Goal: Task Accomplishment & Management: Use online tool/utility

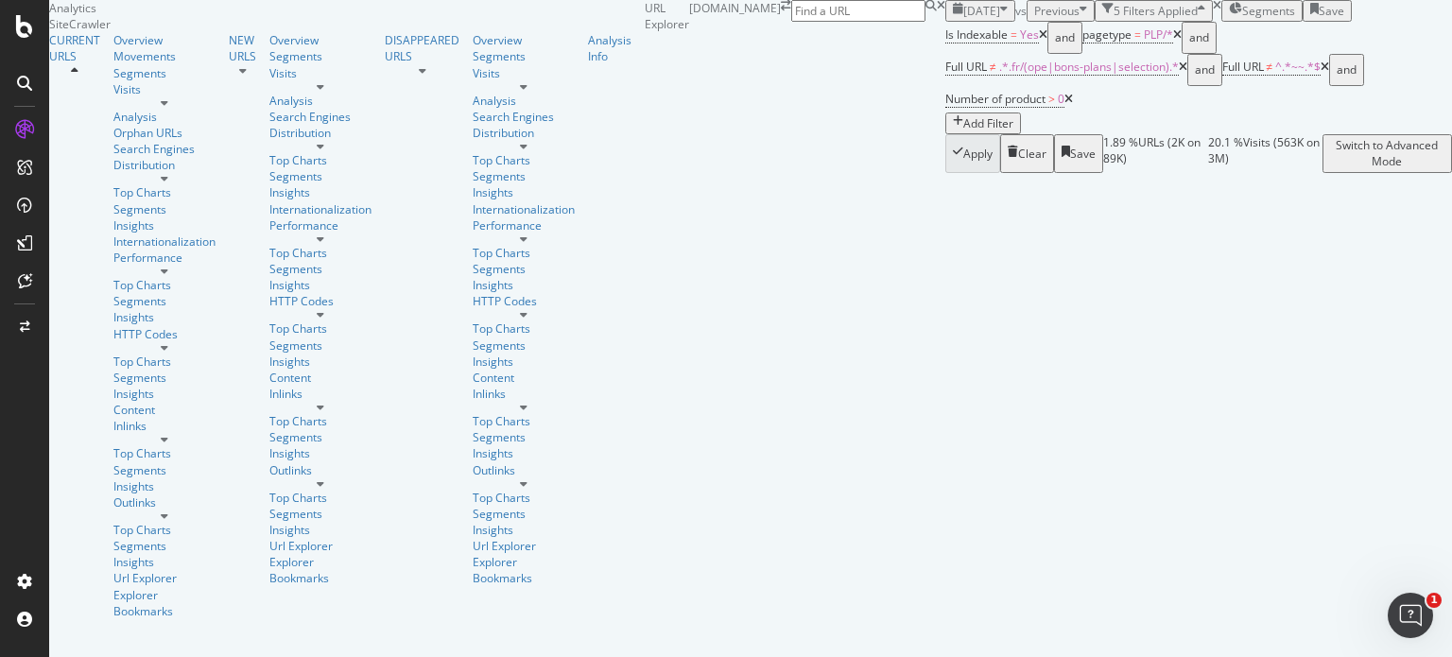
click at [963, 19] on span "2025 Jul. 29th" at bounding box center [981, 11] width 37 height 16
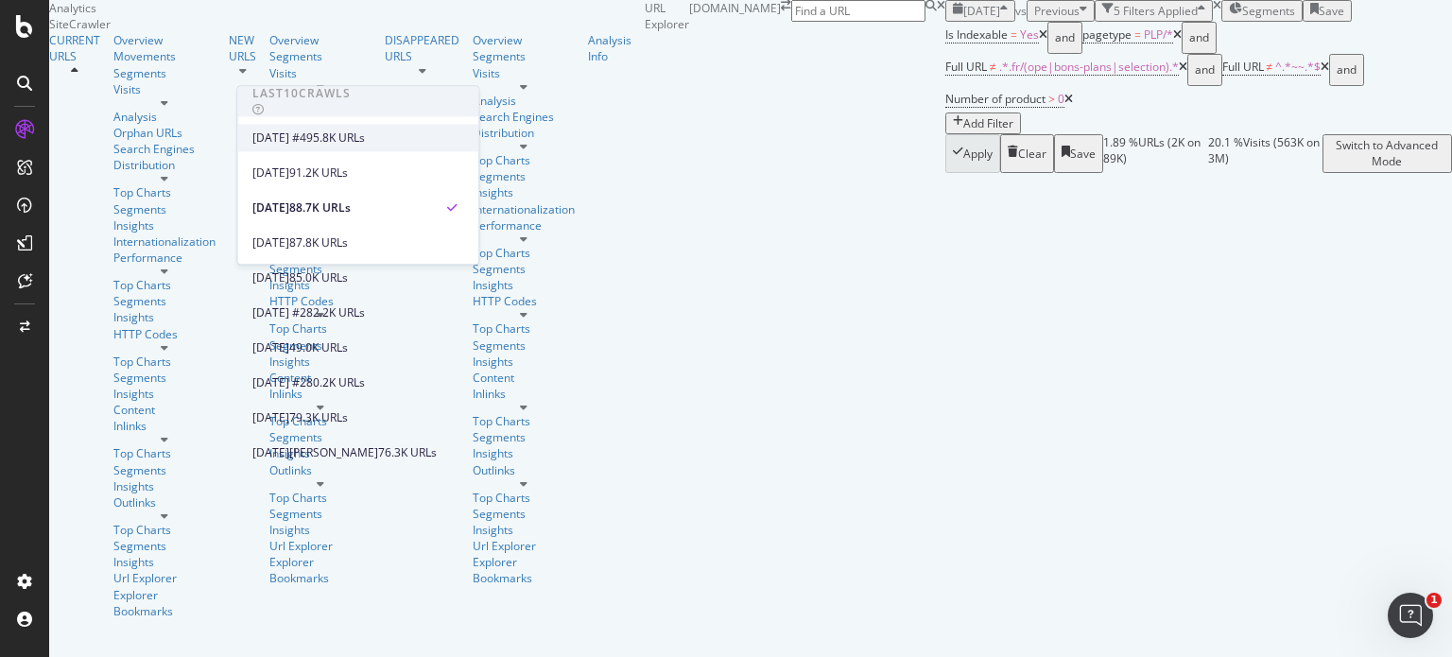
click at [306, 133] on div "[DATE] #4" at bounding box center [279, 137] width 54 height 17
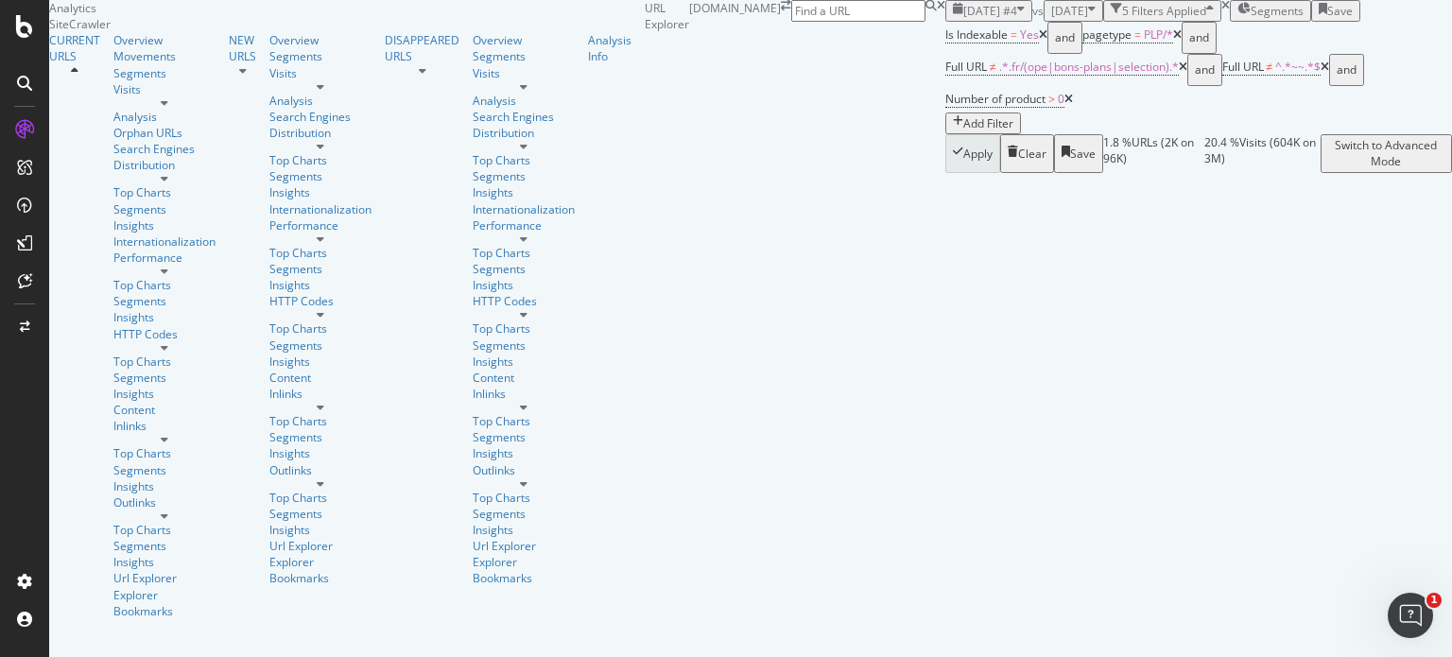
scroll to position [259, 0]
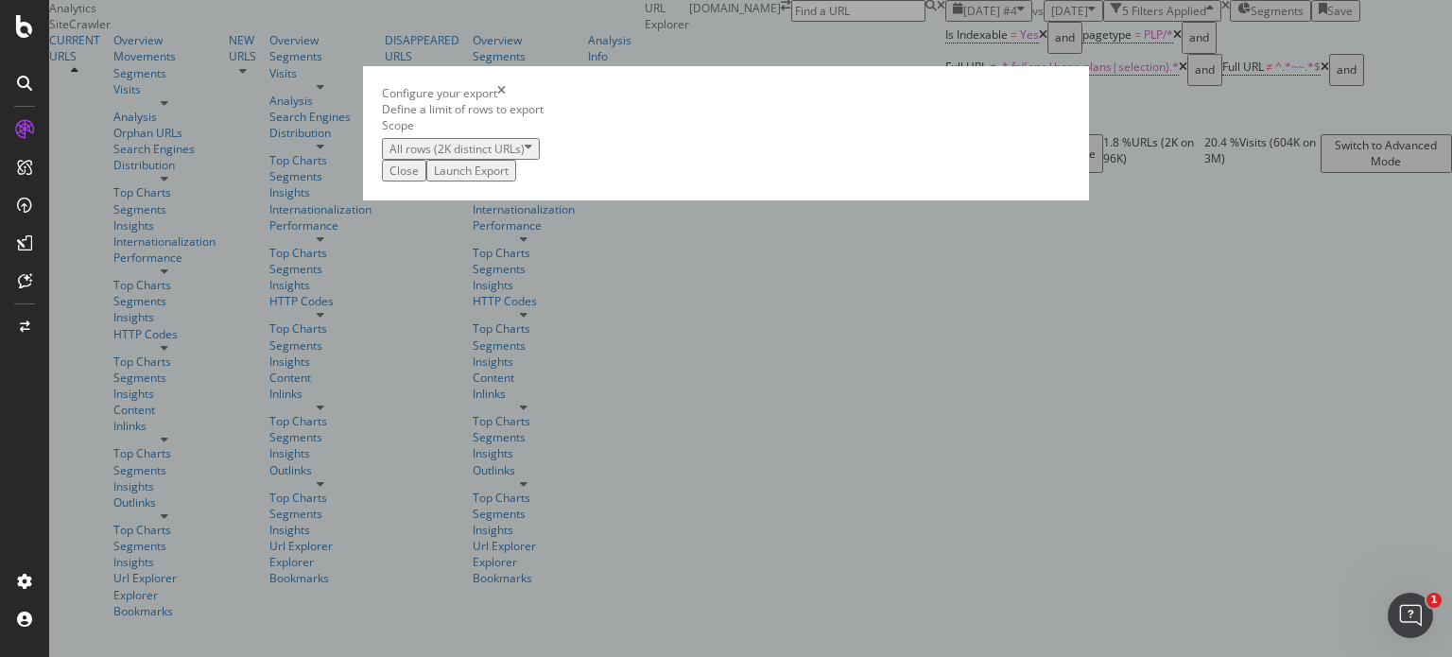
click at [508, 179] on div "Launch Export" at bounding box center [471, 171] width 75 height 16
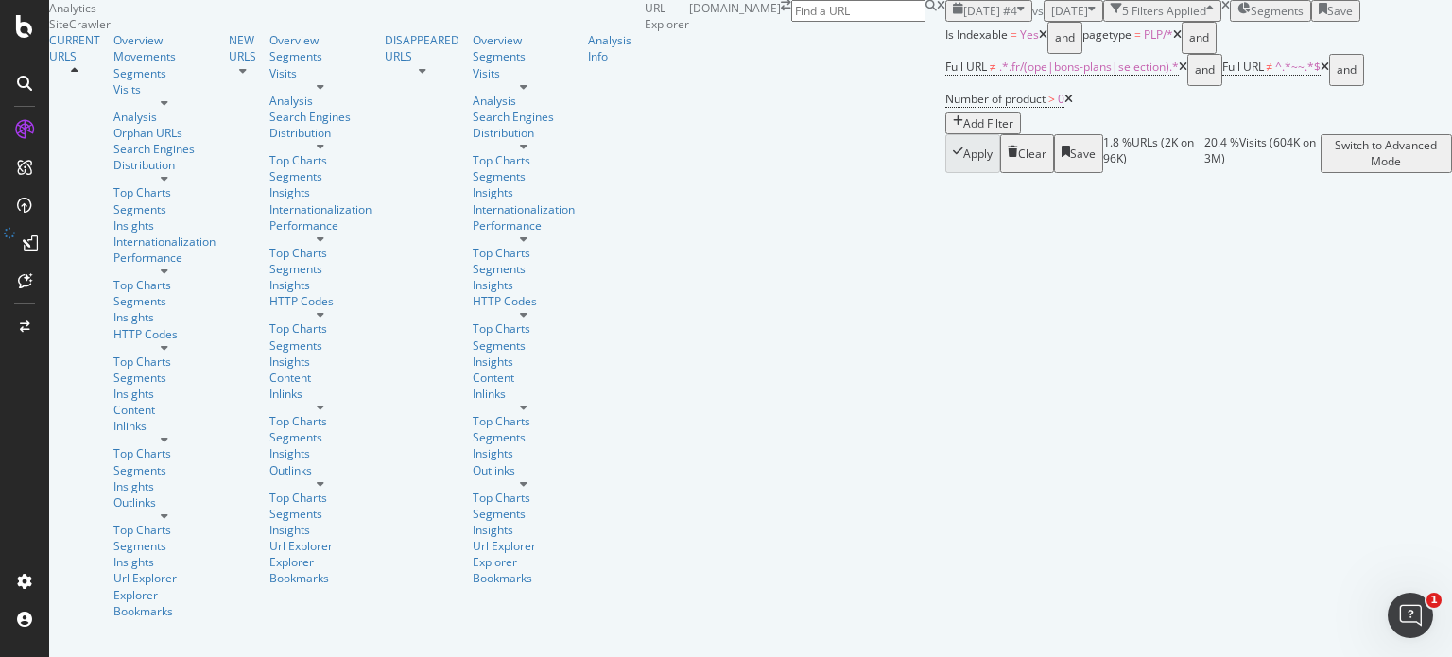
scroll to position [159, 0]
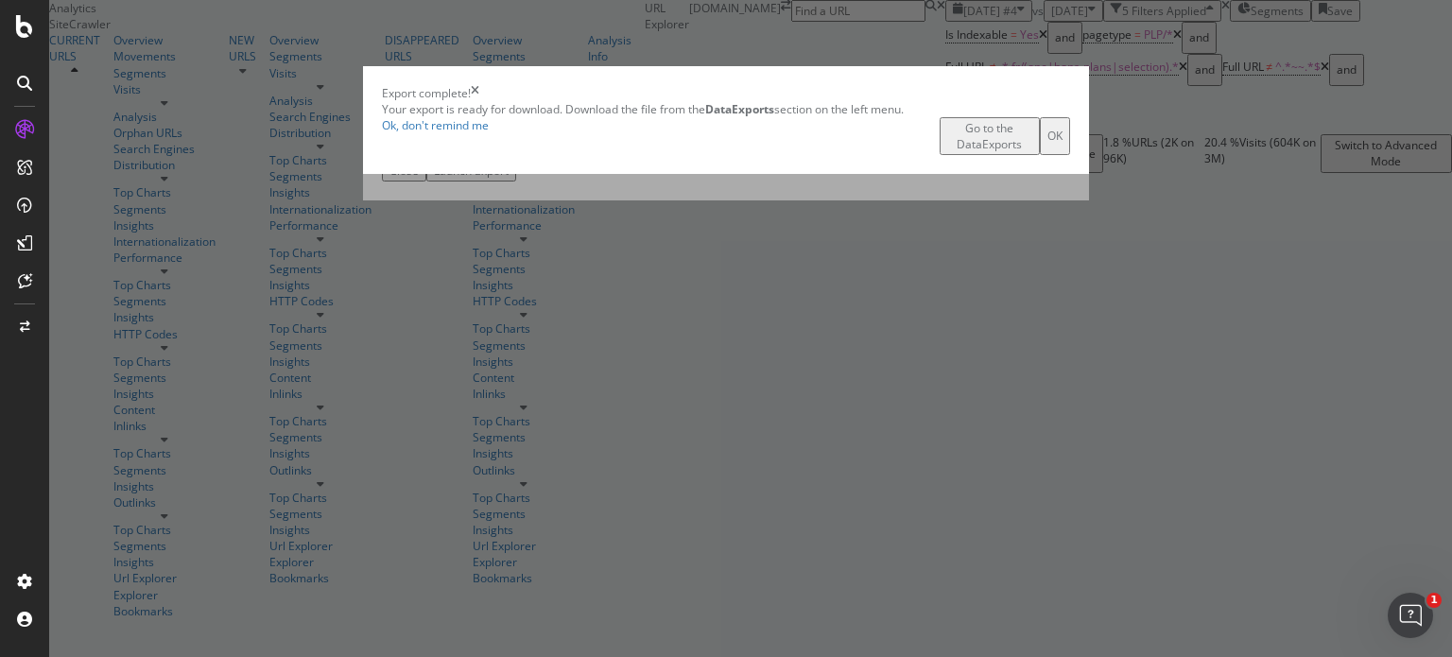
click at [947, 152] on div "Go to the DataExports" at bounding box center [989, 136] width 85 height 32
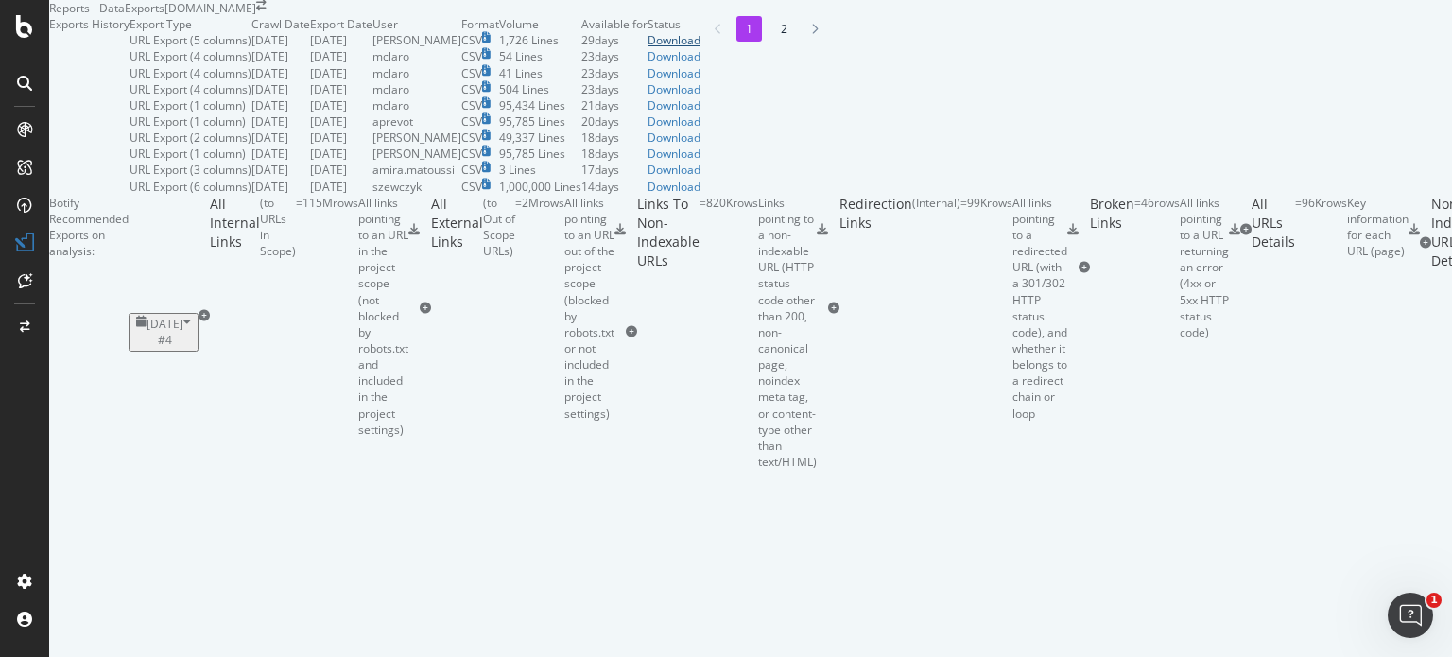
click at [700, 48] on div "Download" at bounding box center [673, 40] width 53 height 16
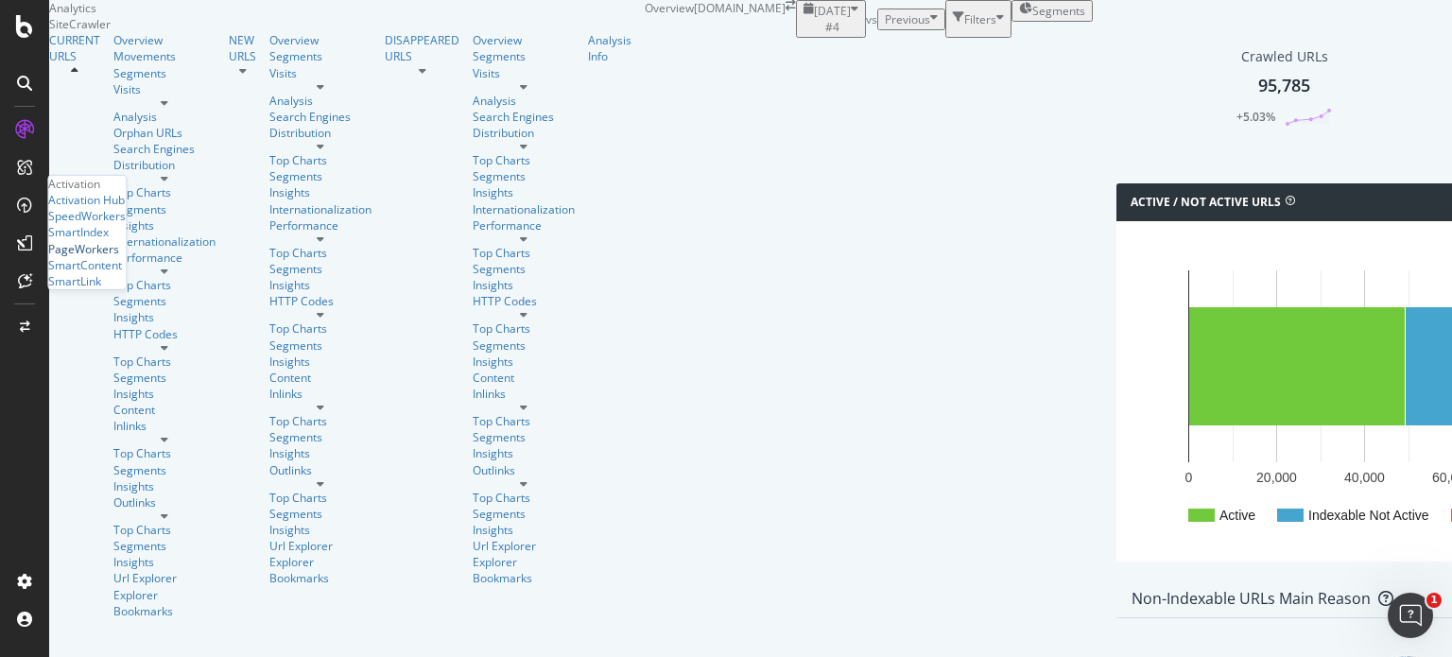
click at [111, 256] on div "PageWorkers" at bounding box center [83, 248] width 71 height 16
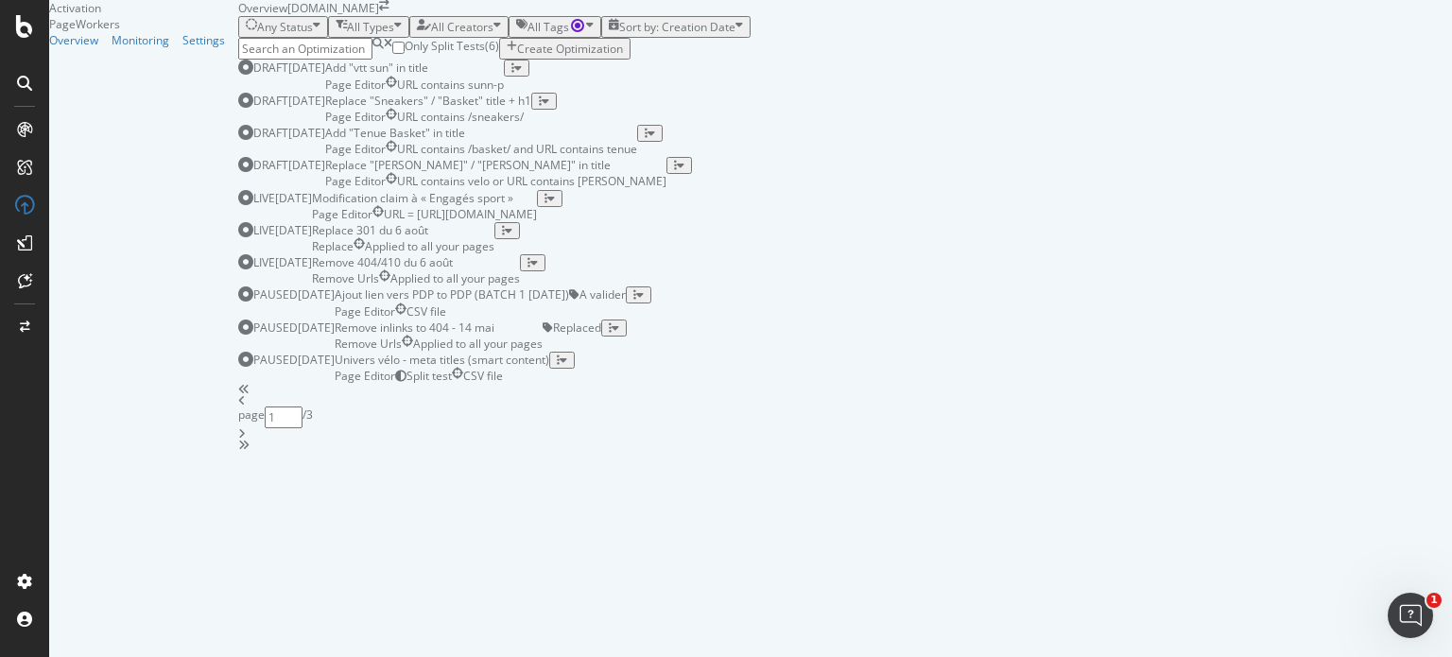
scroll to position [774, 0]
click at [901, 439] on div "angle-right" at bounding box center [844, 433] width 1213 height 11
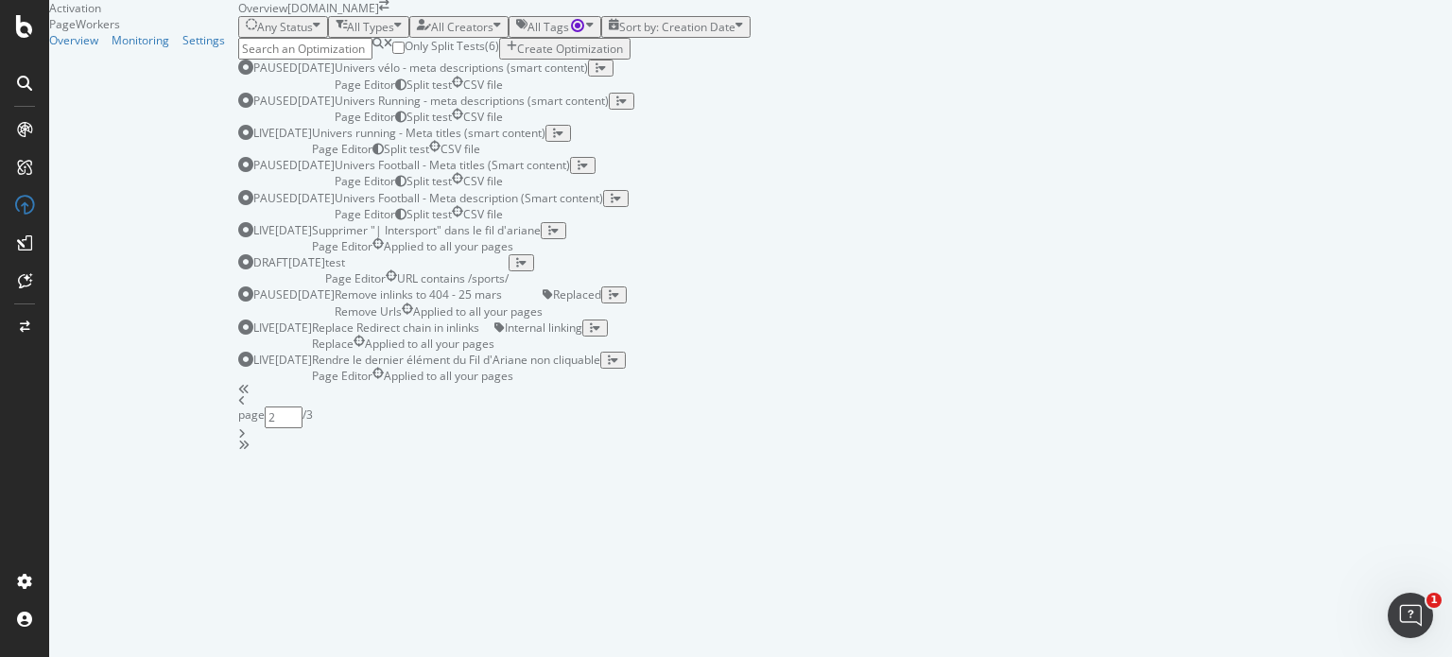
click at [246, 439] on icon "angle-right" at bounding box center [242, 433] width 8 height 11
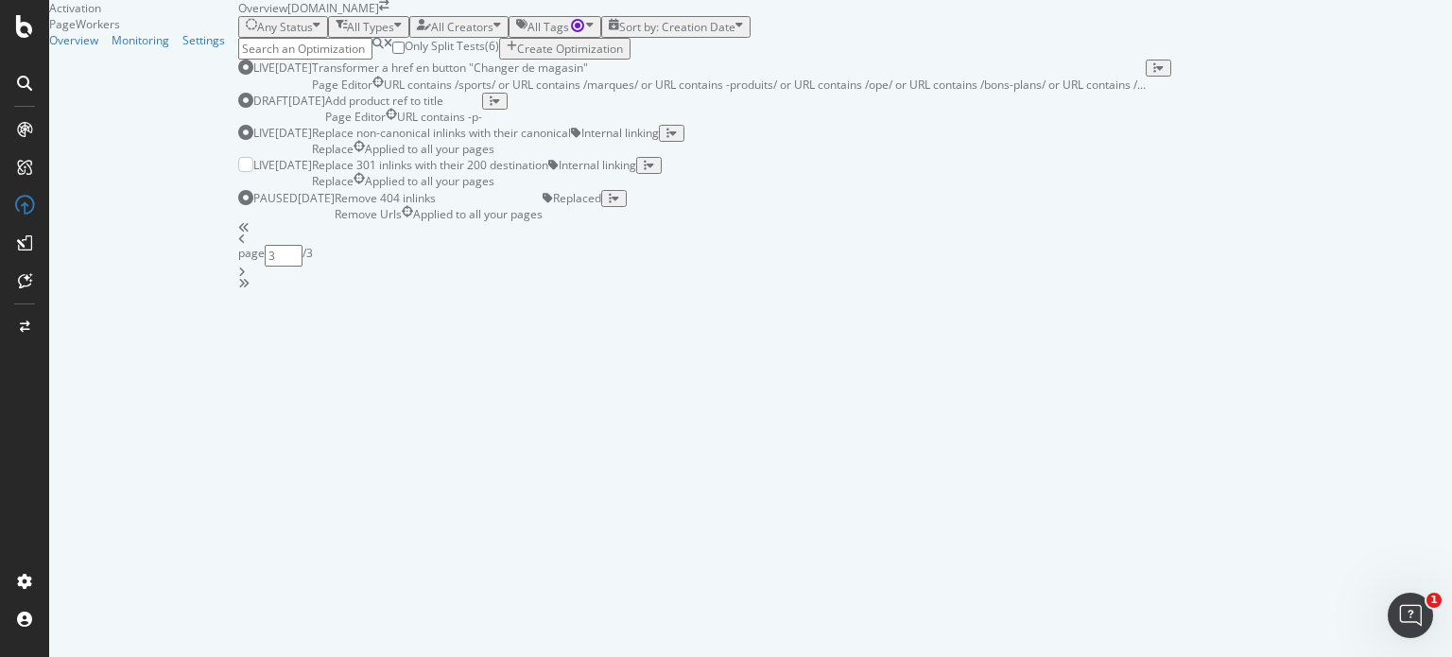
scroll to position [198, 0]
click at [246, 245] on icon "angle-left" at bounding box center [242, 238] width 8 height 11
type input "2"
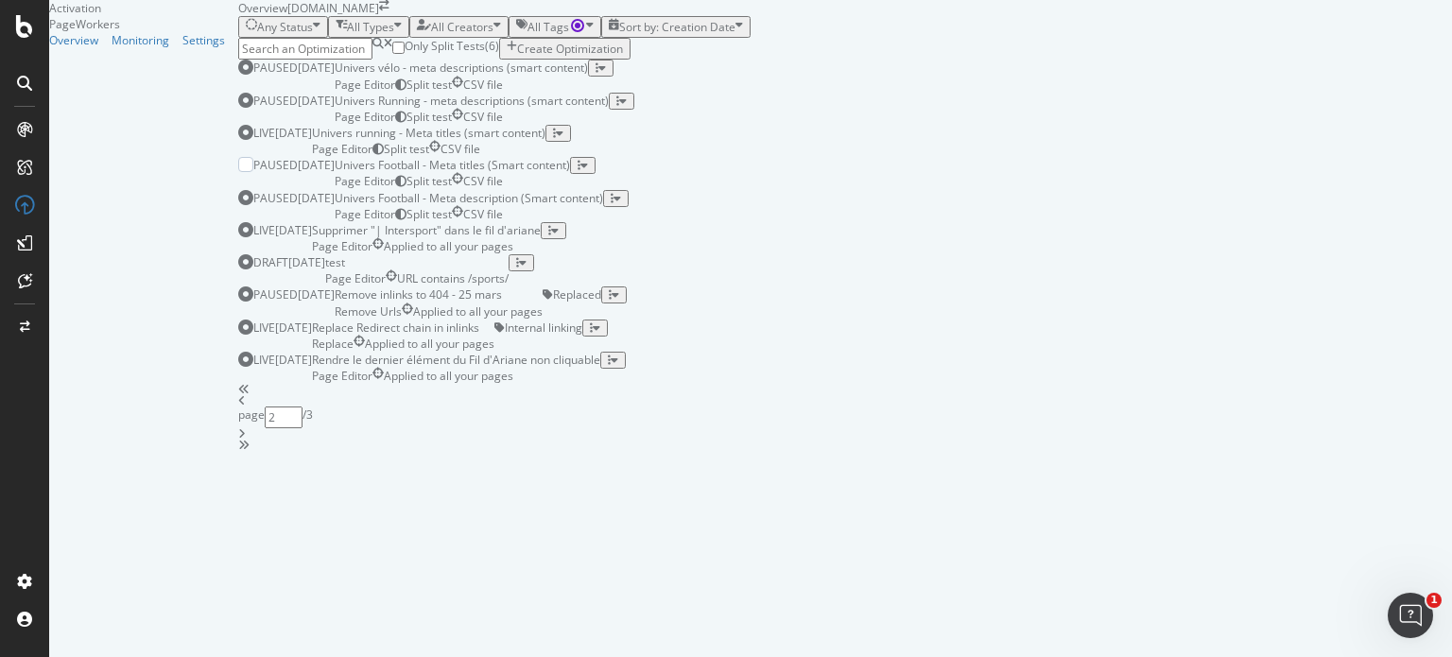
scroll to position [0, 0]
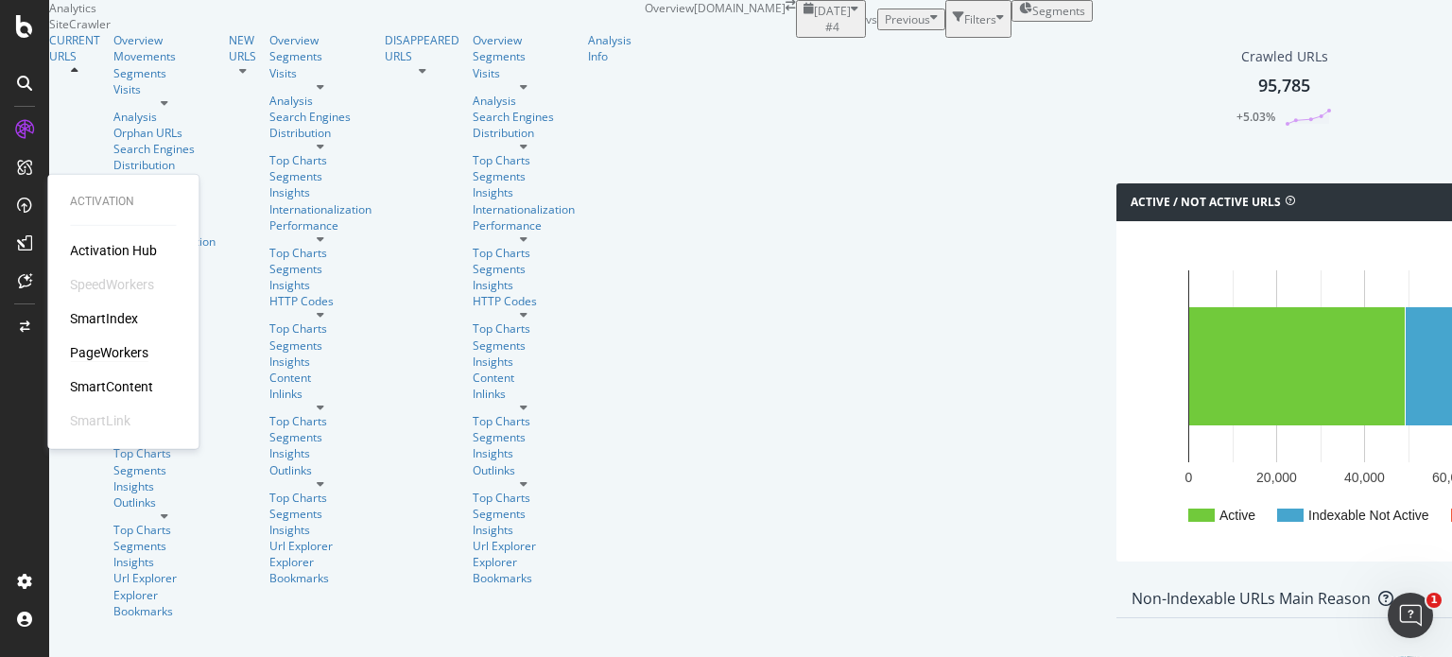
click at [132, 348] on div "PageWorkers" at bounding box center [109, 352] width 78 height 19
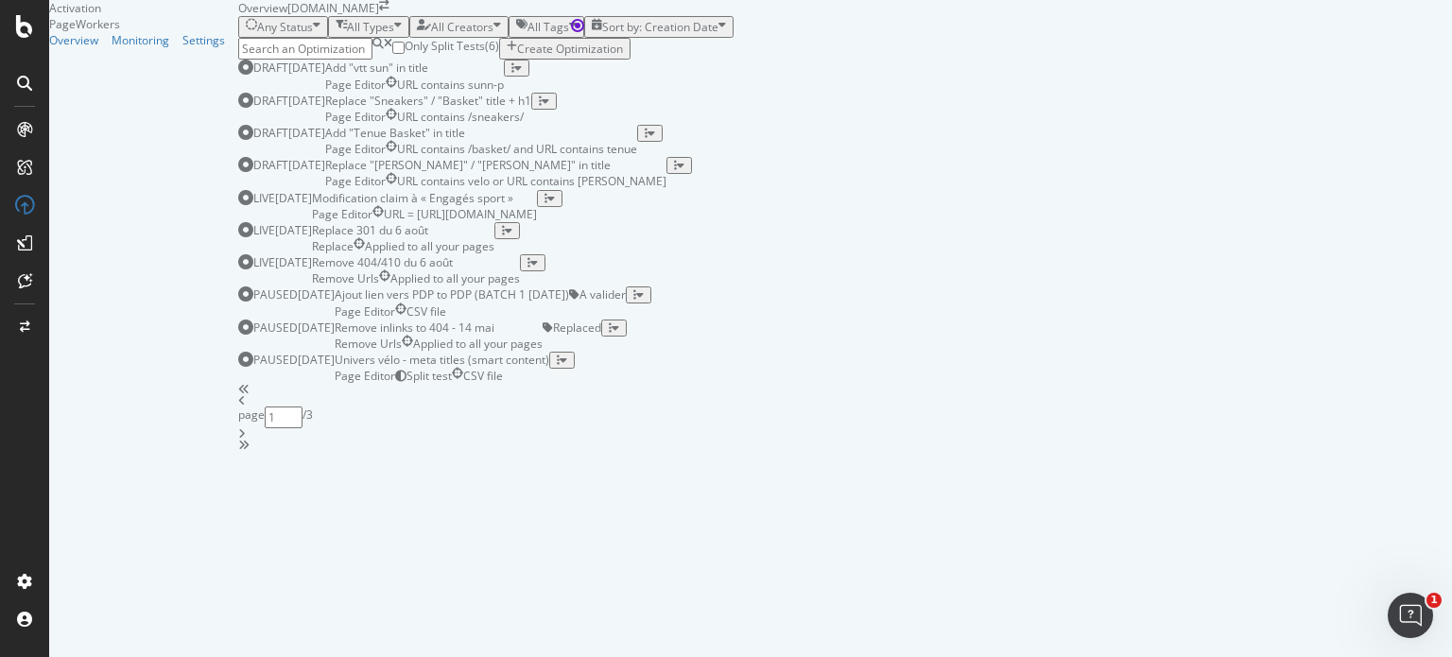
click at [246, 439] on icon "angle-right" at bounding box center [242, 433] width 8 height 11
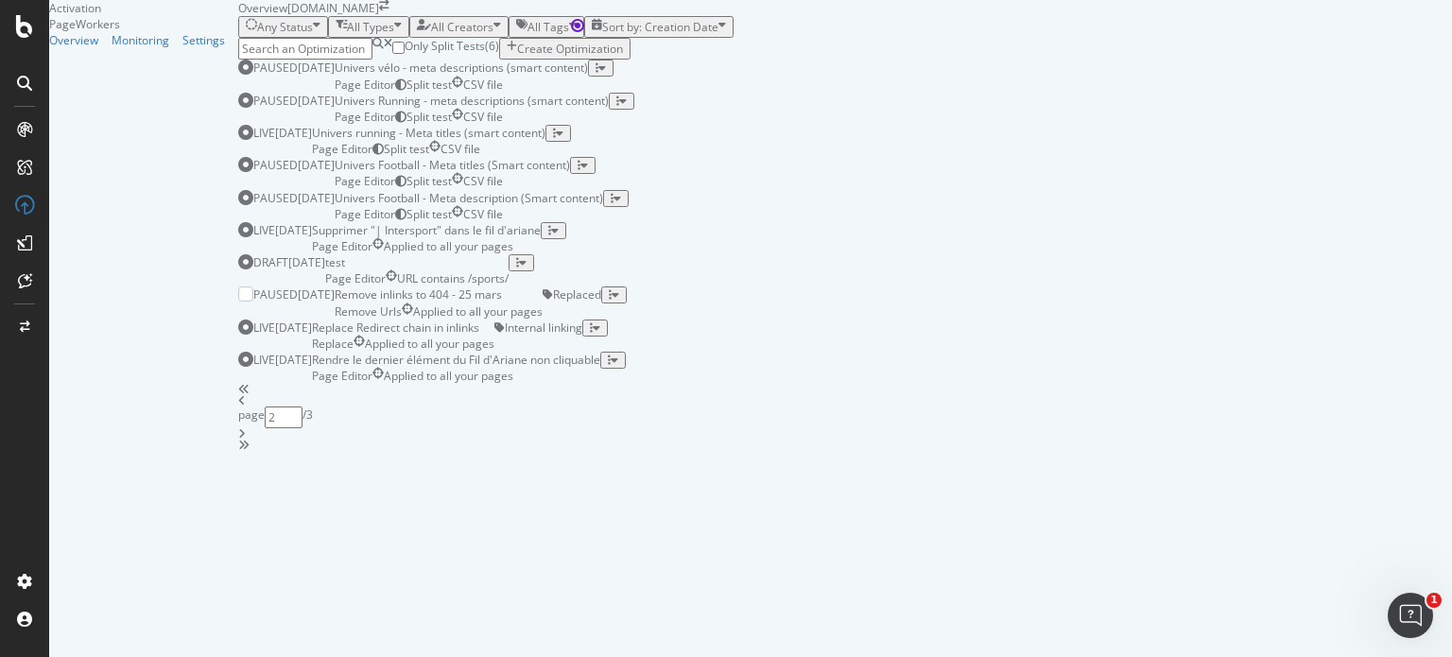
scroll to position [774, 0]
click at [246, 439] on icon "angle-right" at bounding box center [242, 433] width 8 height 11
type input "3"
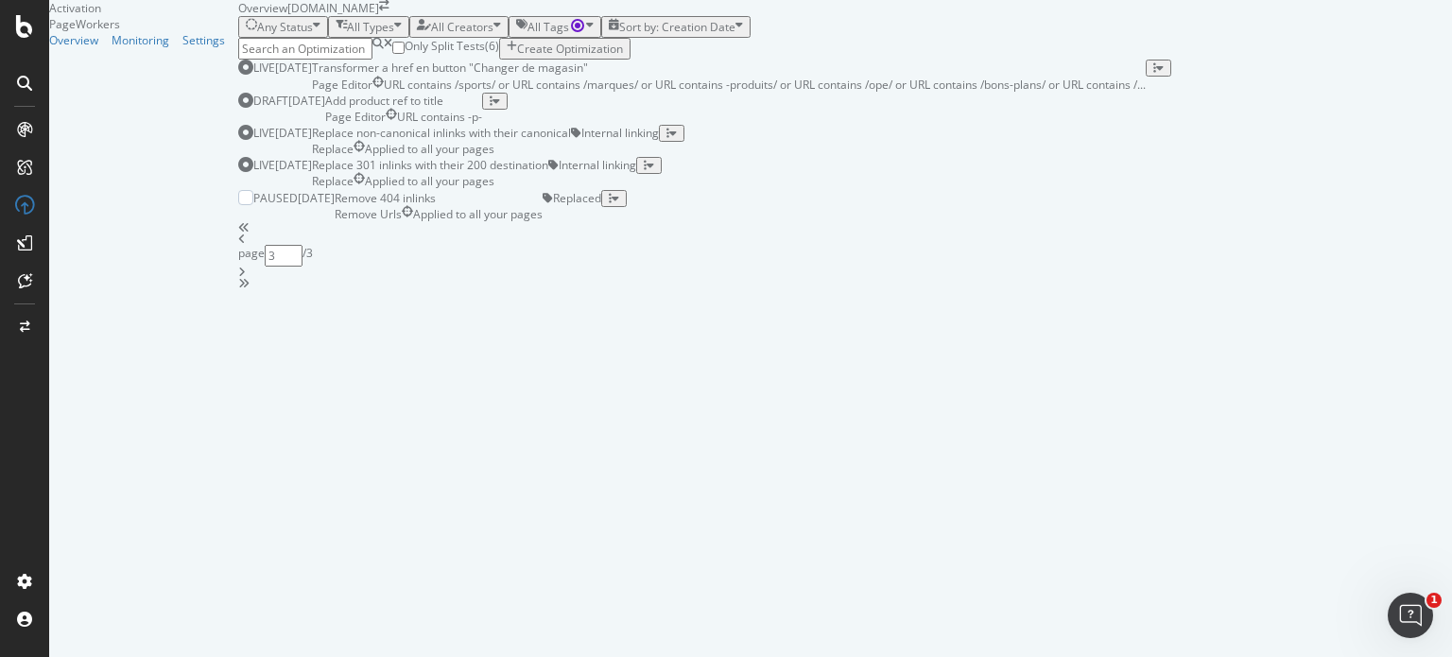
scroll to position [0, 0]
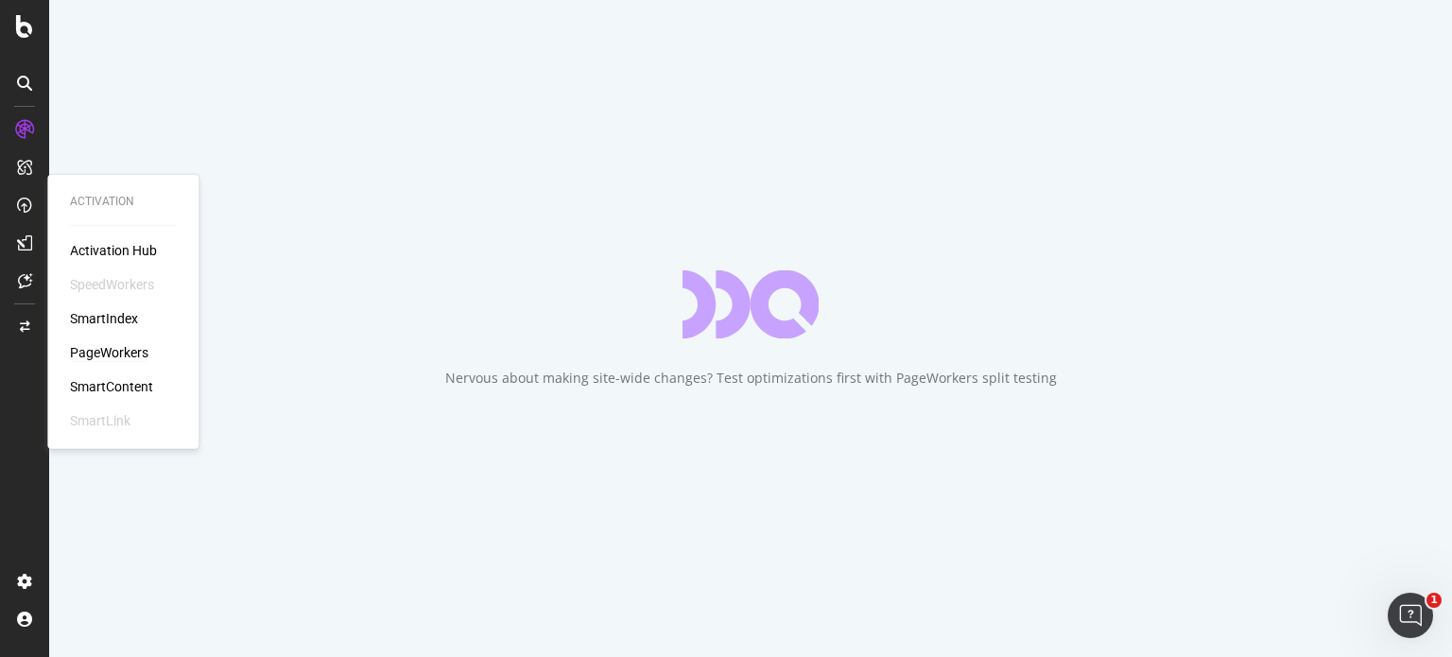
click at [145, 359] on div "PageWorkers" at bounding box center [109, 352] width 78 height 19
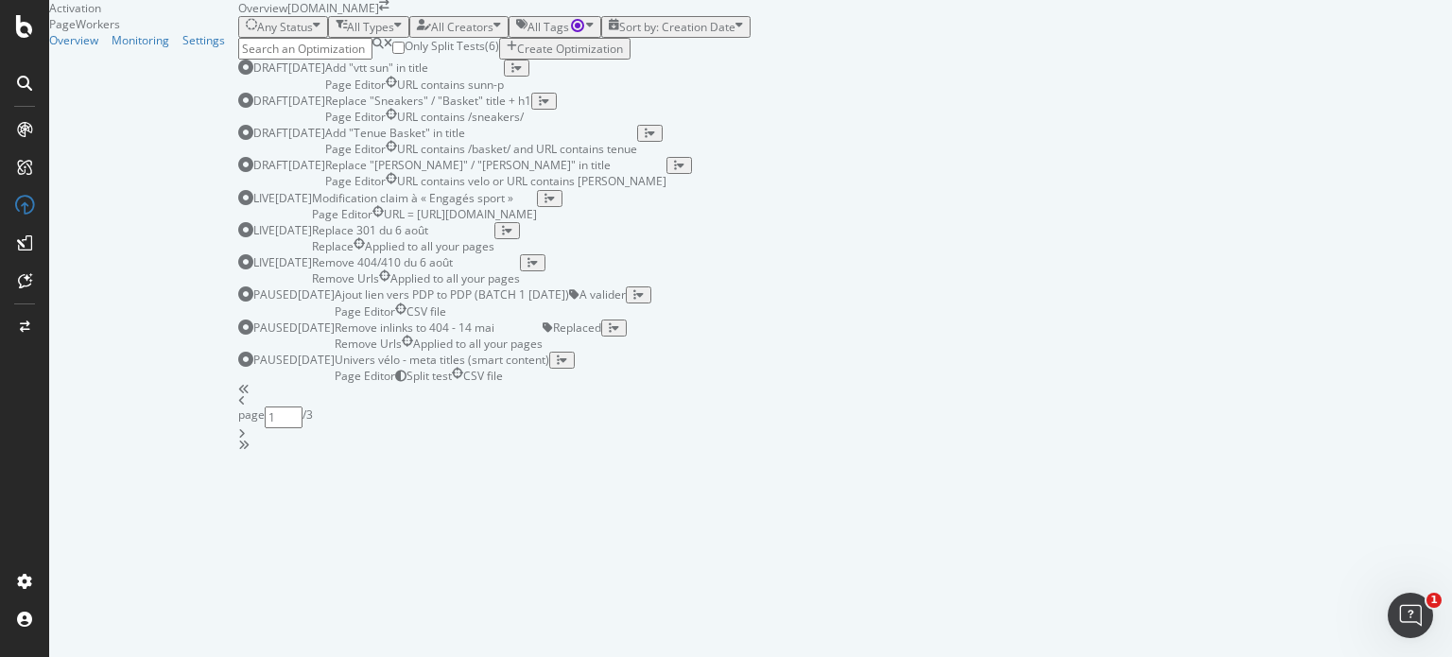
scroll to position [774, 0]
click at [246, 439] on icon "angle-right" at bounding box center [242, 433] width 8 height 11
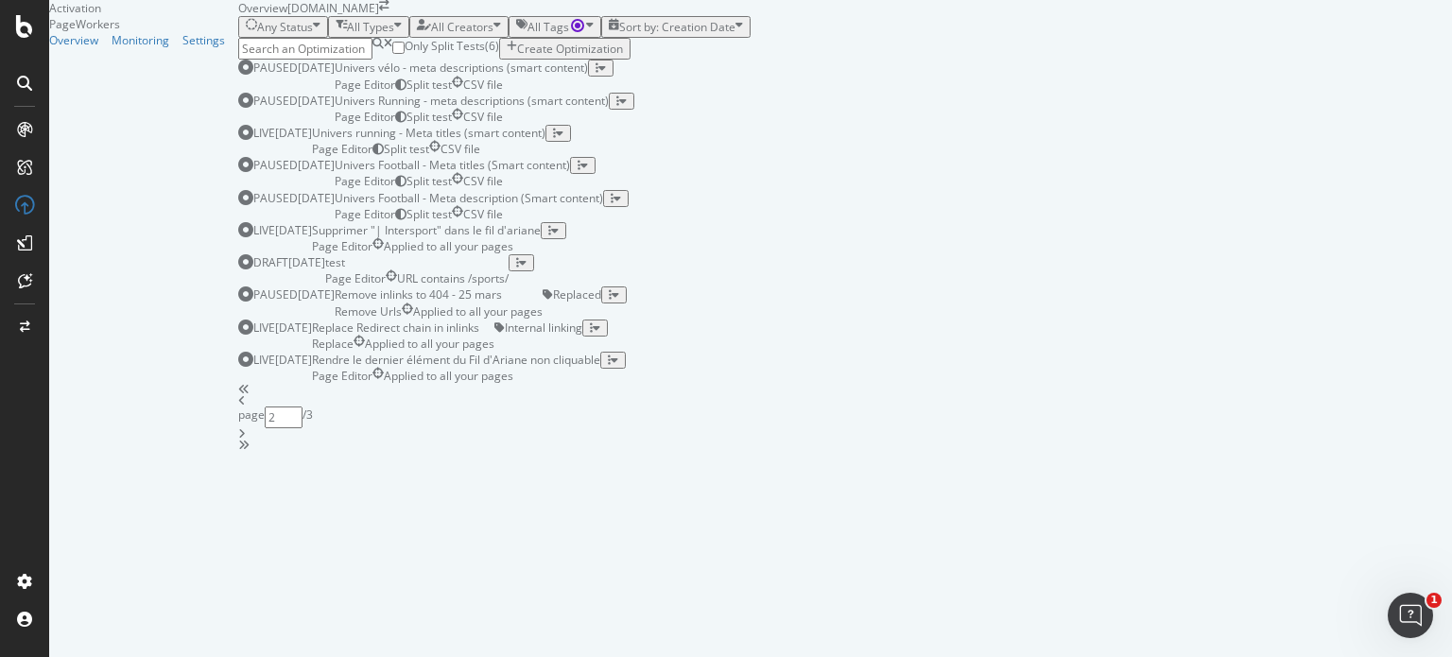
click at [903, 439] on div "angle-right" at bounding box center [844, 433] width 1213 height 11
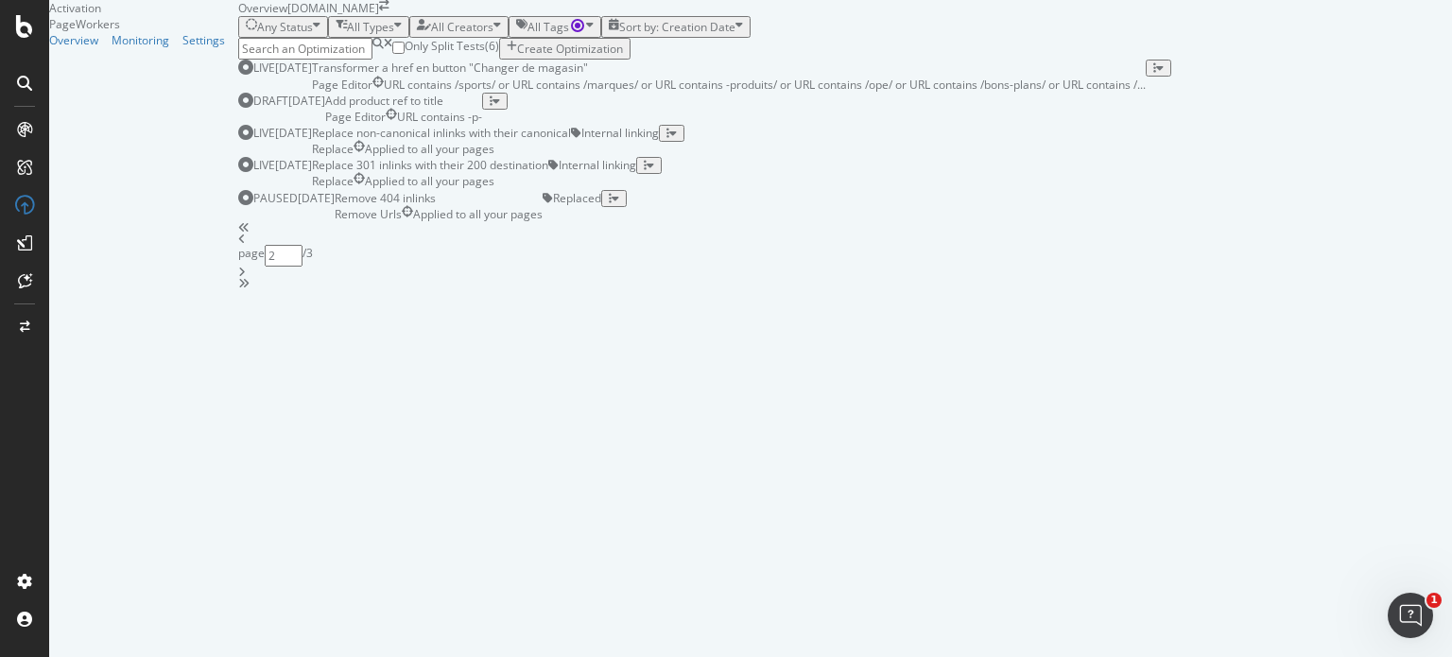
type input "3"
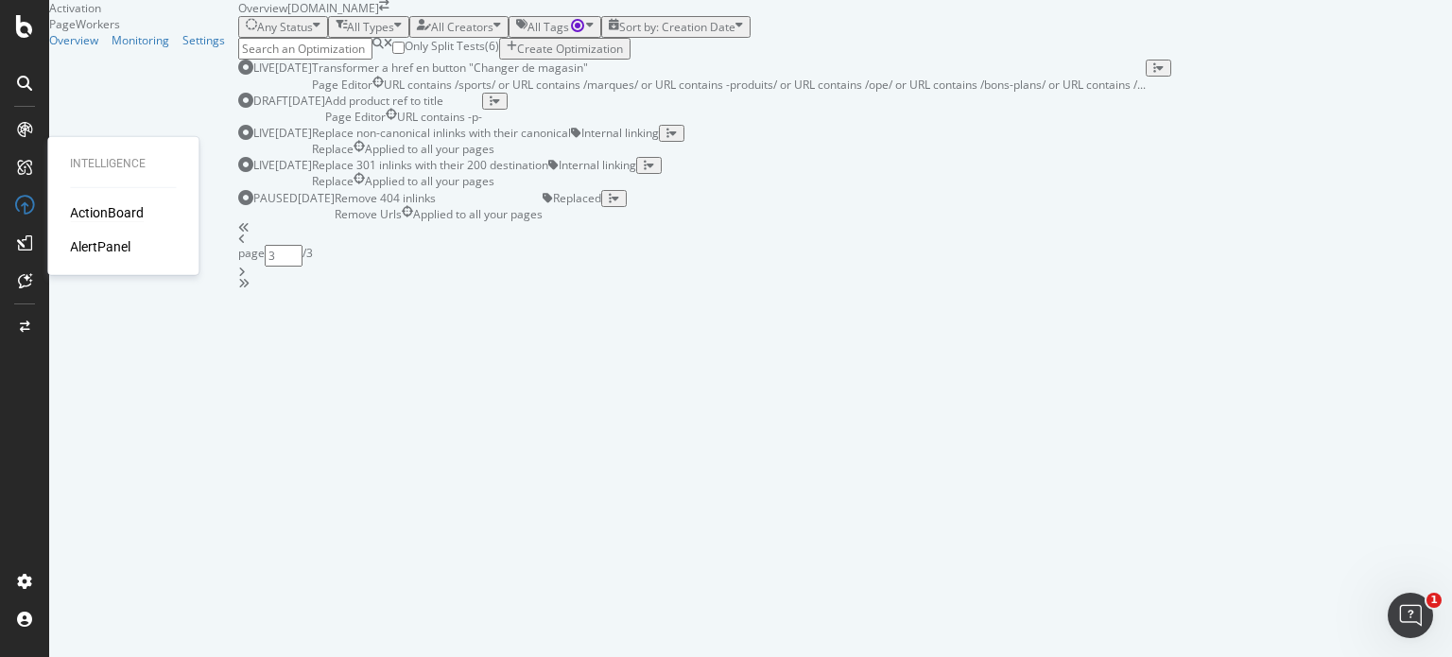
click at [112, 218] on div "ActionBoard" at bounding box center [107, 212] width 74 height 19
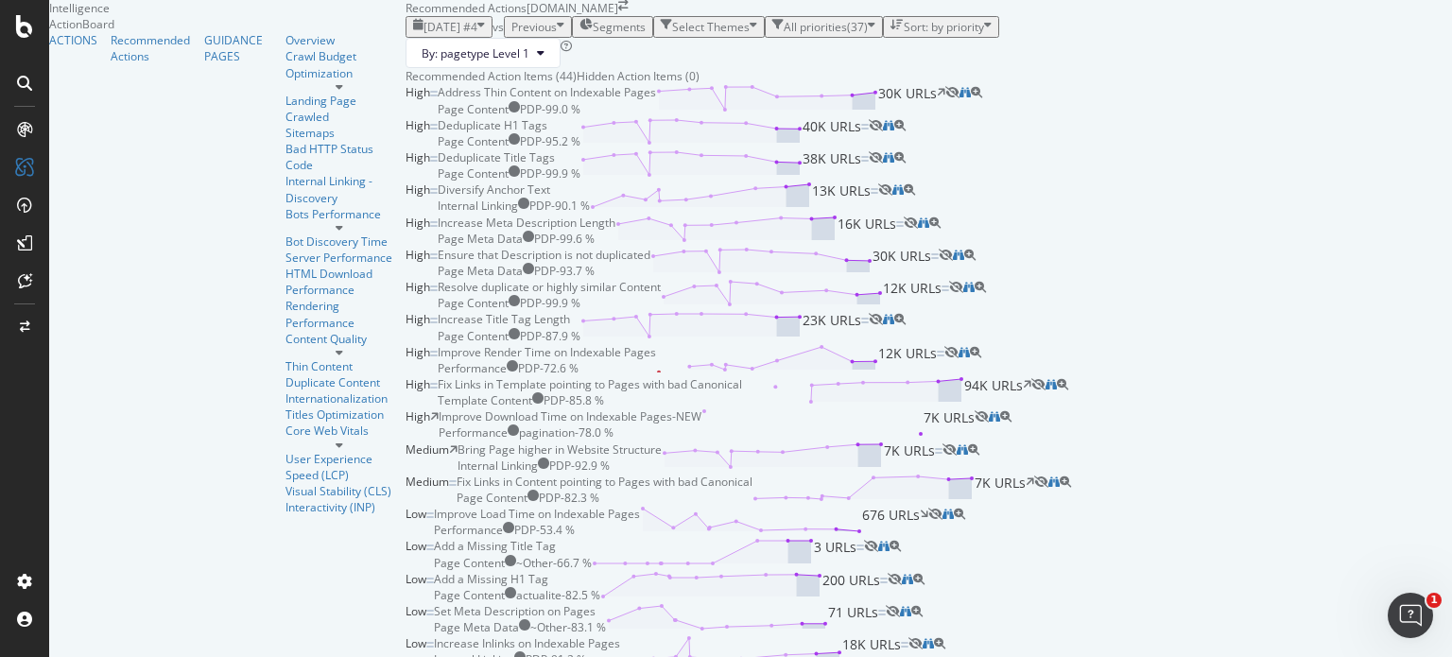
scroll to position [623, 0]
